Goal: Task Accomplishment & Management: Use online tool/utility

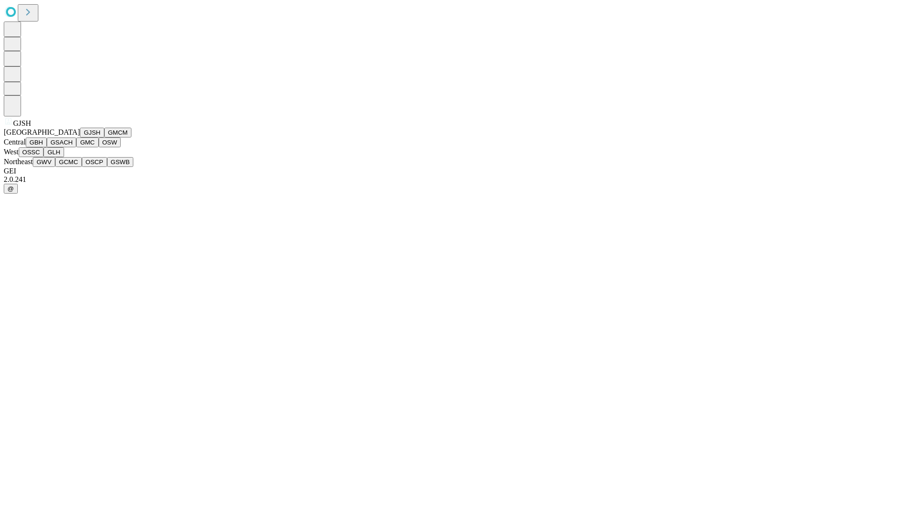
click at [80, 138] on button "GJSH" at bounding box center [92, 133] width 24 height 10
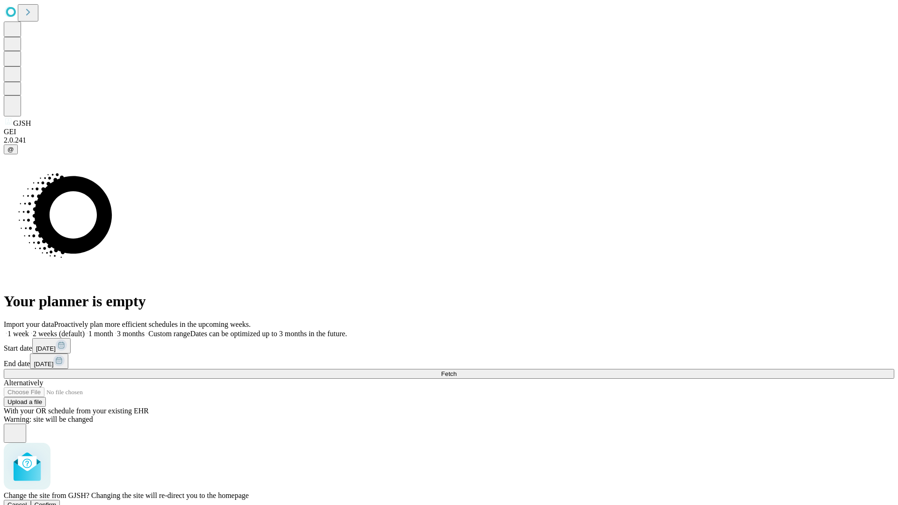
click at [57, 501] on span "Confirm" at bounding box center [46, 504] width 22 height 7
click at [113, 330] on label "1 month" at bounding box center [99, 334] width 29 height 8
click at [456, 370] on span "Fetch" at bounding box center [448, 373] width 15 height 7
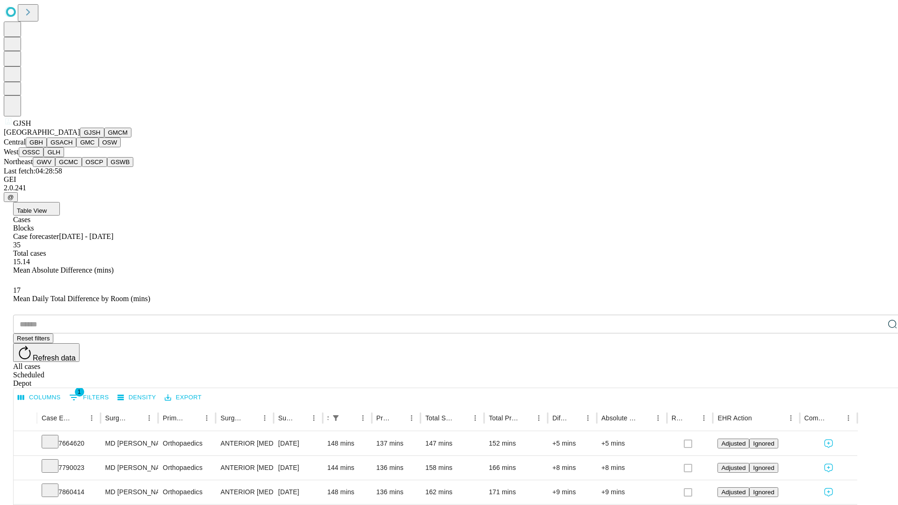
click at [104, 138] on button "GMCM" at bounding box center [117, 133] width 27 height 10
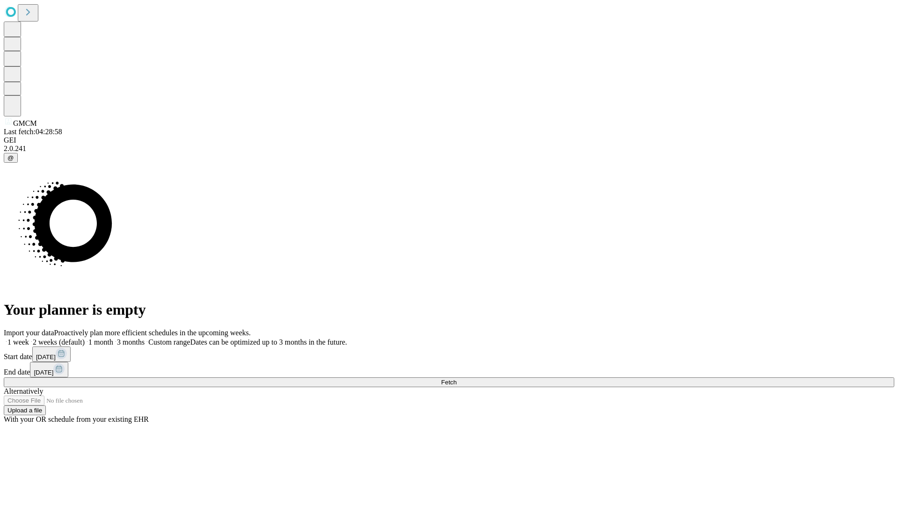
click at [113, 338] on label "1 month" at bounding box center [99, 342] width 29 height 8
click at [456, 379] on span "Fetch" at bounding box center [448, 382] width 15 height 7
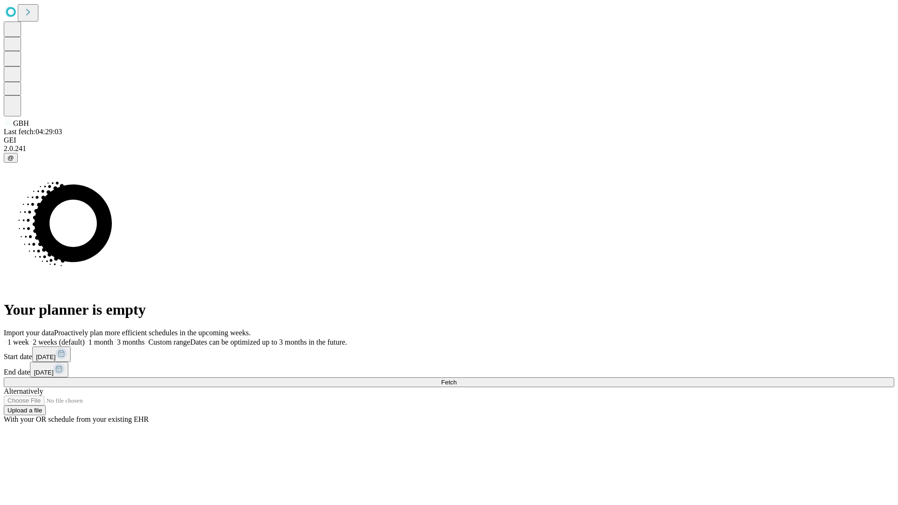
click at [456, 379] on span "Fetch" at bounding box center [448, 382] width 15 height 7
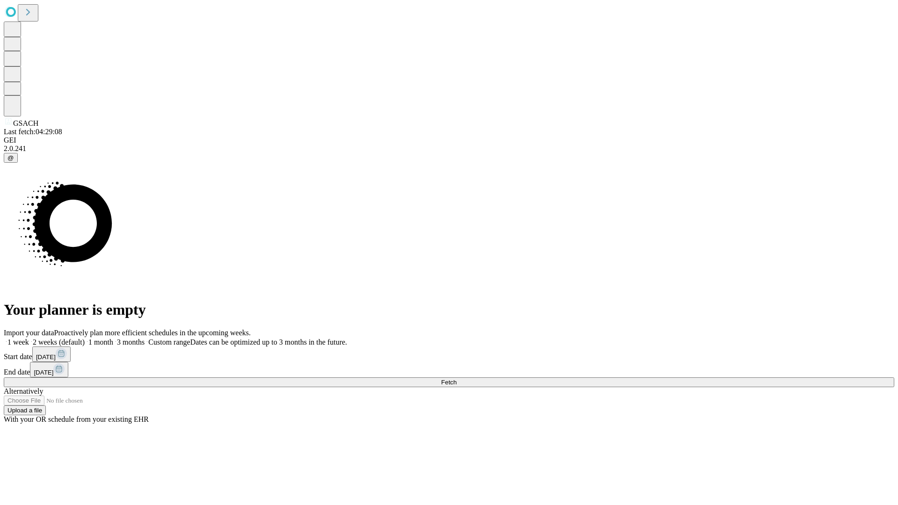
click at [456, 379] on span "Fetch" at bounding box center [448, 382] width 15 height 7
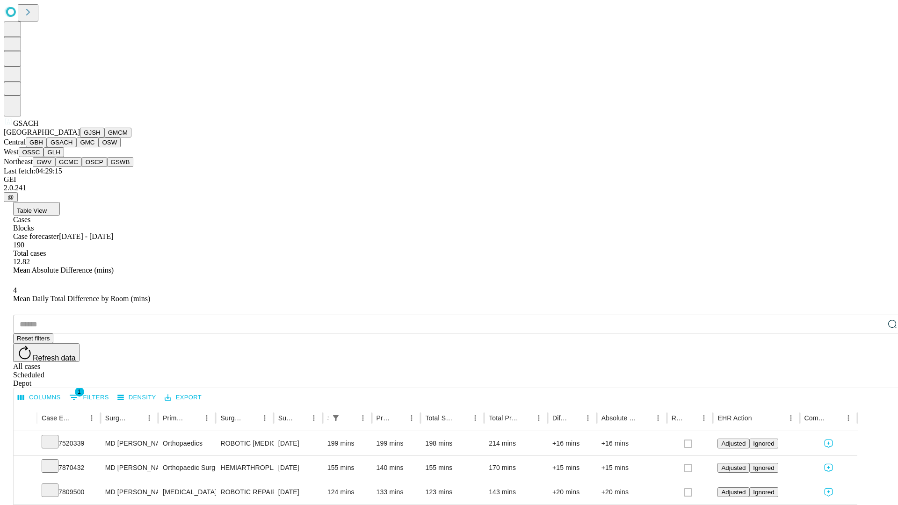
click at [76, 147] on button "GMC" at bounding box center [87, 143] width 22 height 10
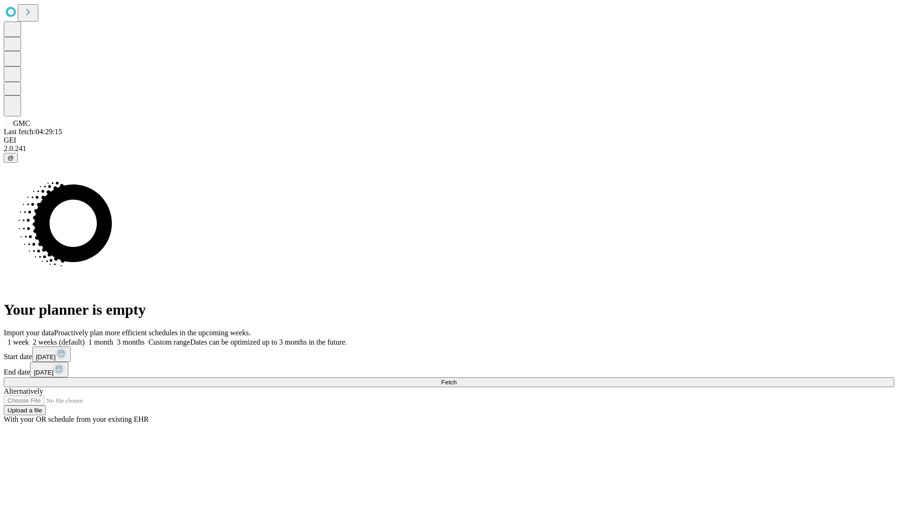
click at [113, 338] on label "1 month" at bounding box center [99, 342] width 29 height 8
click at [456, 379] on span "Fetch" at bounding box center [448, 382] width 15 height 7
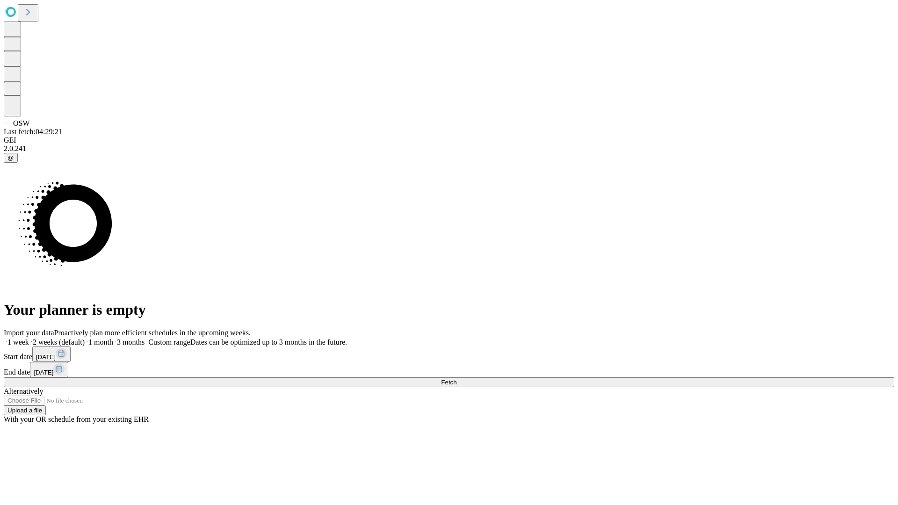
click at [113, 338] on label "1 month" at bounding box center [99, 342] width 29 height 8
click at [456, 379] on span "Fetch" at bounding box center [448, 382] width 15 height 7
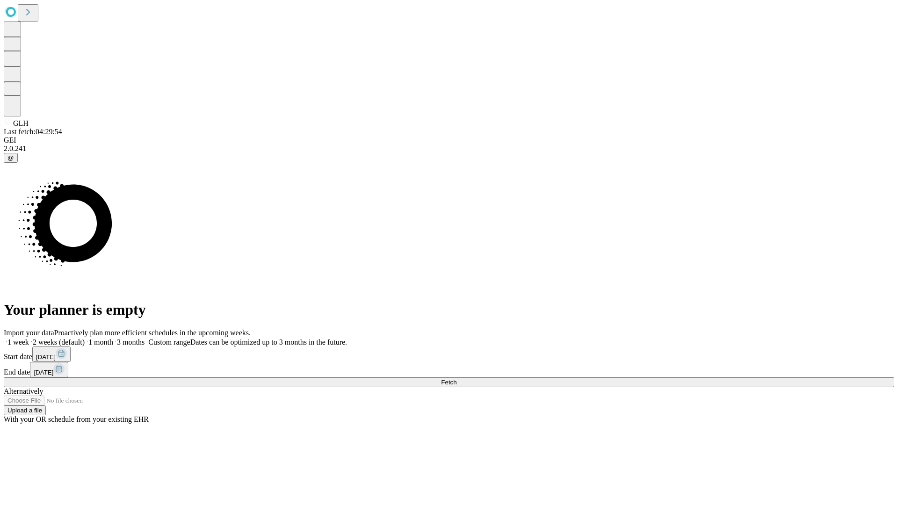
click at [113, 338] on label "1 month" at bounding box center [99, 342] width 29 height 8
click at [456, 379] on span "Fetch" at bounding box center [448, 382] width 15 height 7
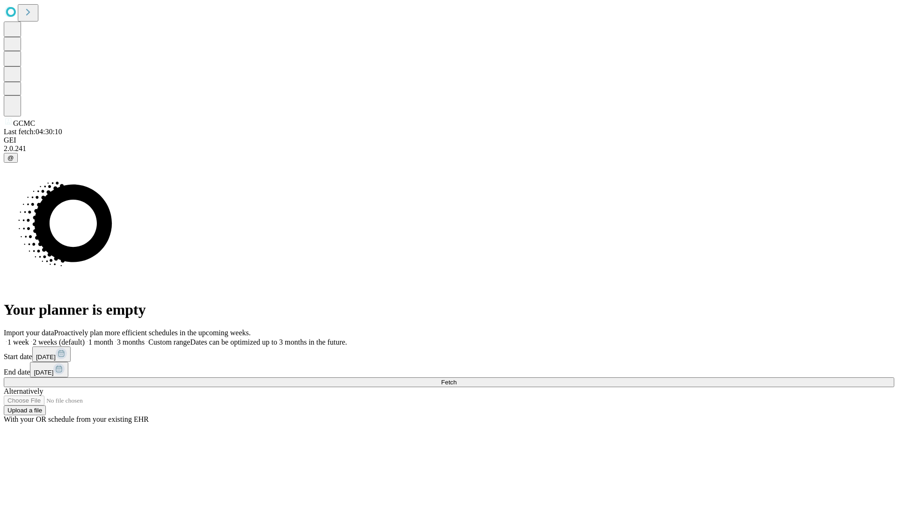
click at [113, 338] on label "1 month" at bounding box center [99, 342] width 29 height 8
click at [456, 379] on span "Fetch" at bounding box center [448, 382] width 15 height 7
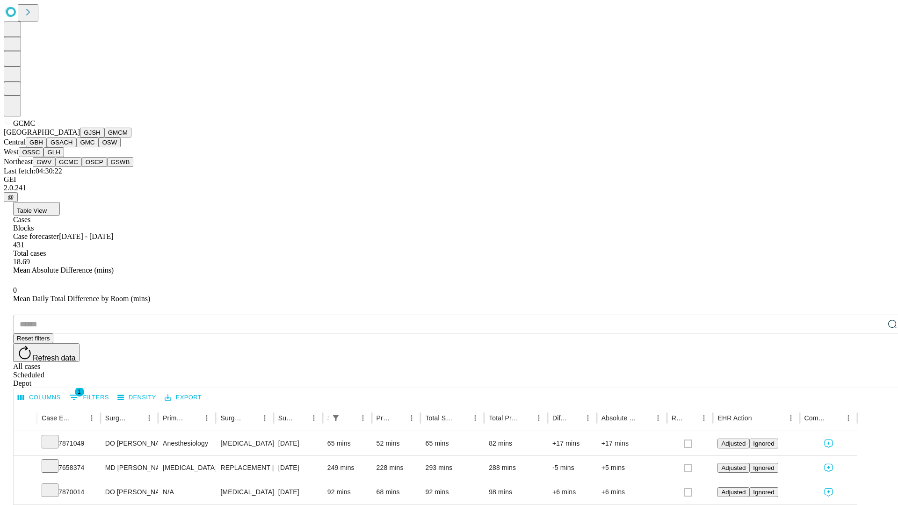
click at [82, 167] on button "OSCP" at bounding box center [94, 162] width 25 height 10
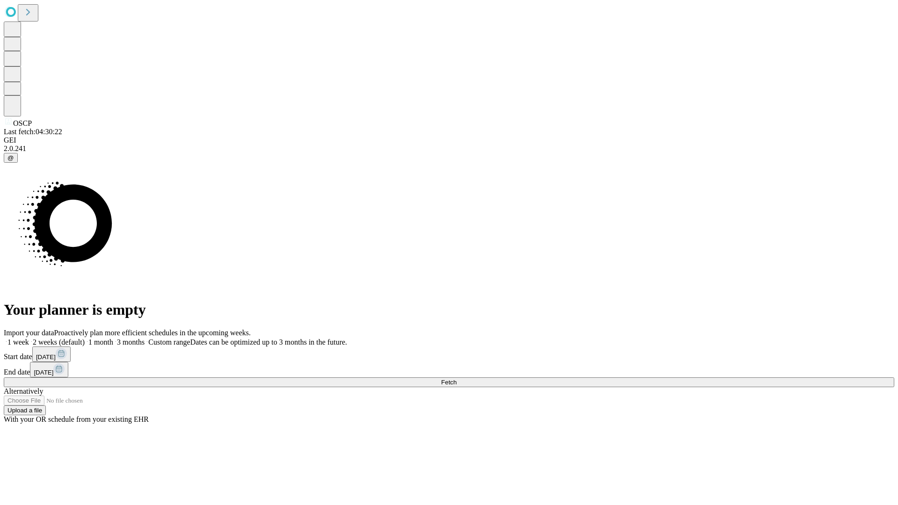
click at [113, 338] on label "1 month" at bounding box center [99, 342] width 29 height 8
click at [456, 379] on span "Fetch" at bounding box center [448, 382] width 15 height 7
